Goal: Book appointment/travel/reservation

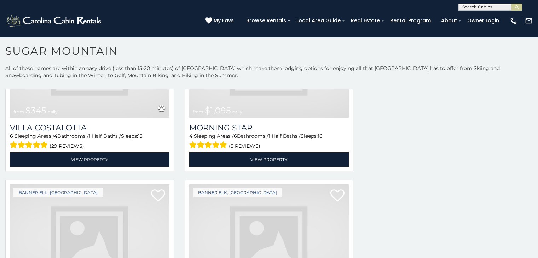
scroll to position [1153, 0]
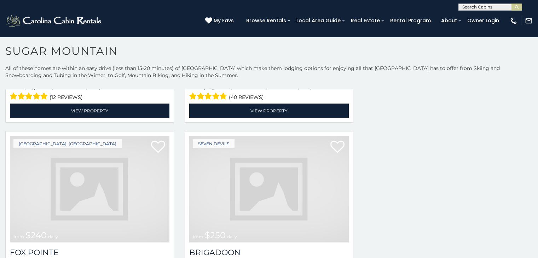
scroll to position [2213, 0]
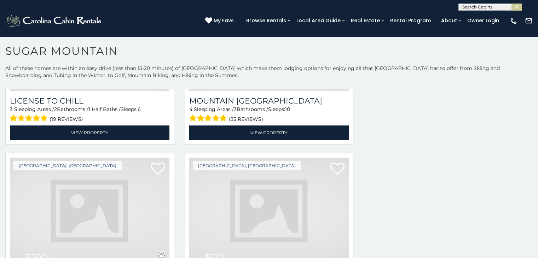
click at [63, 199] on img at bounding box center [90, 211] width 160 height 107
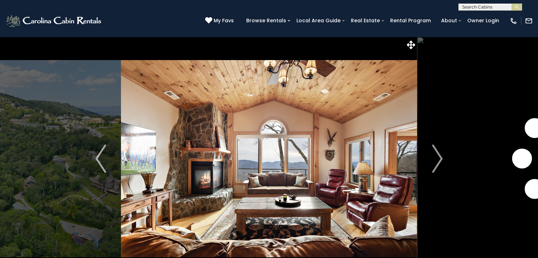
scroll to position [25, 0]
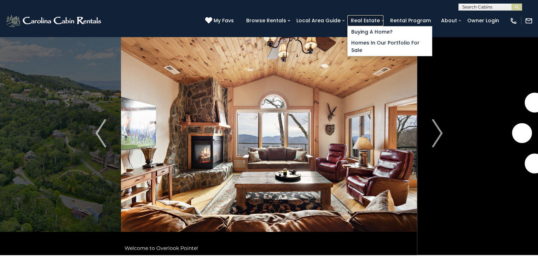
click at [384, 20] on link "Real Estate" at bounding box center [366, 20] width 36 height 11
